Goal: Find specific page/section: Find specific page/section

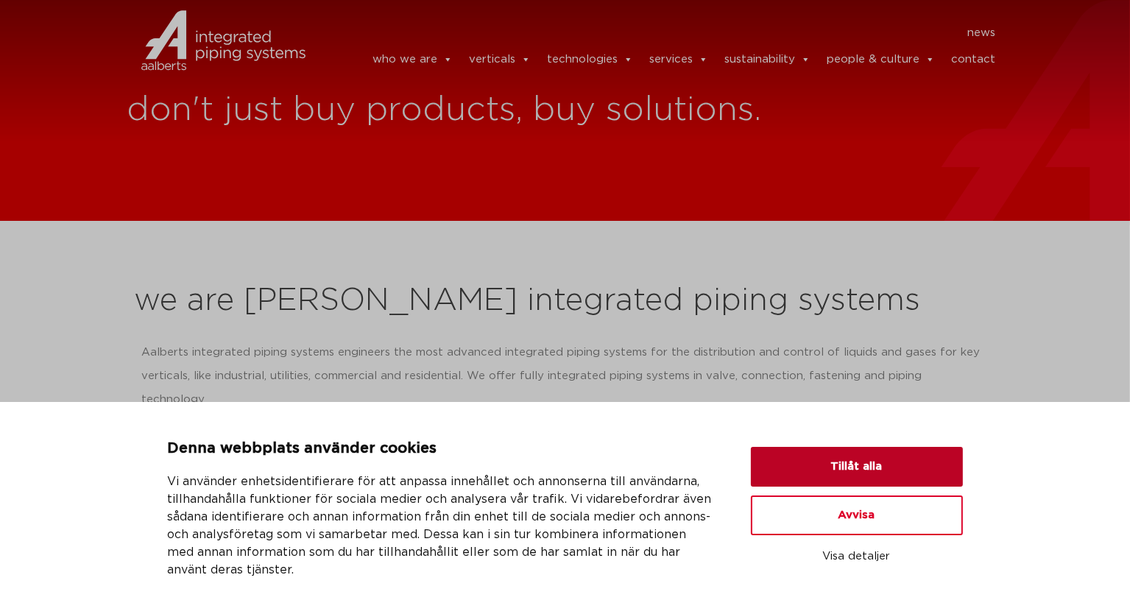
click at [914, 460] on button "Tillåt alla" at bounding box center [857, 467] width 212 height 40
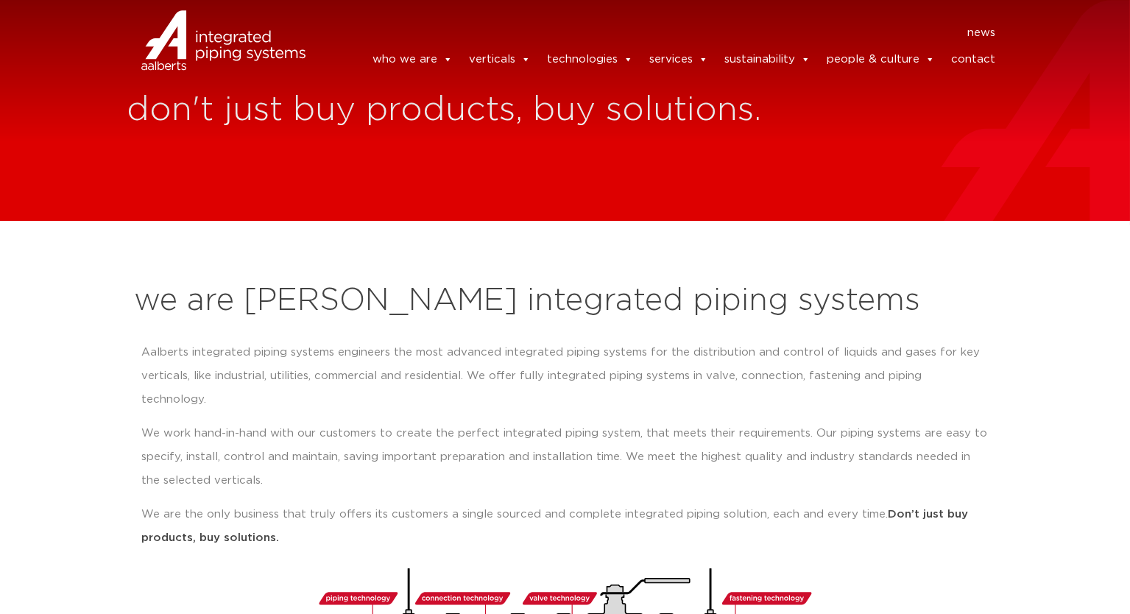
click at [982, 59] on link "contact" at bounding box center [973, 59] width 44 height 29
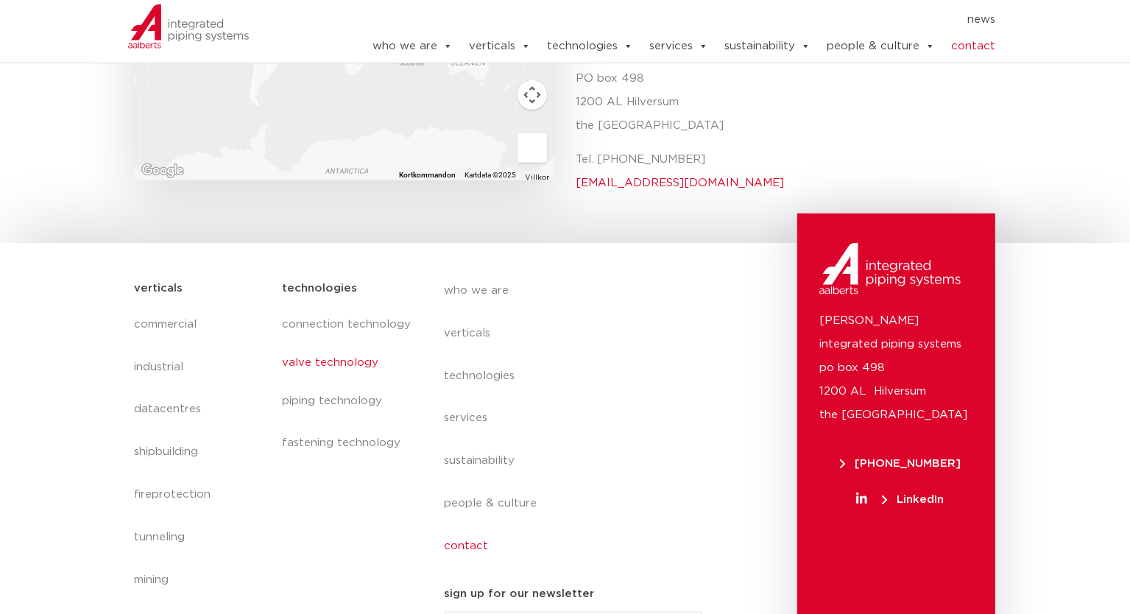
scroll to position [703, 0]
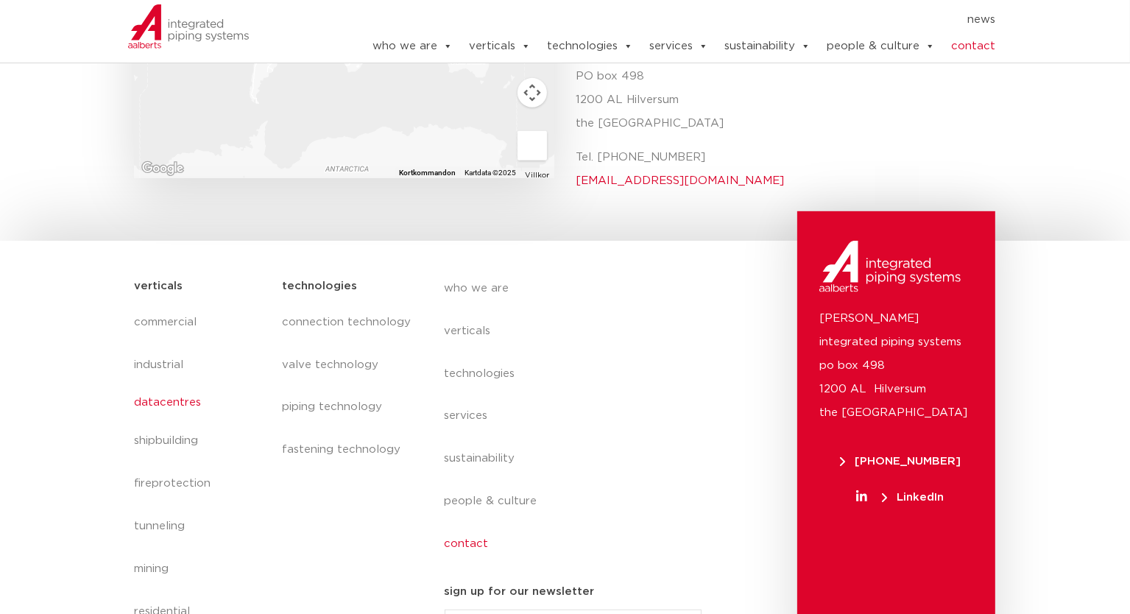
click at [183, 386] on link "datacentres" at bounding box center [201, 403] width 133 height 34
